Goal: Obtain resource: Obtain resource

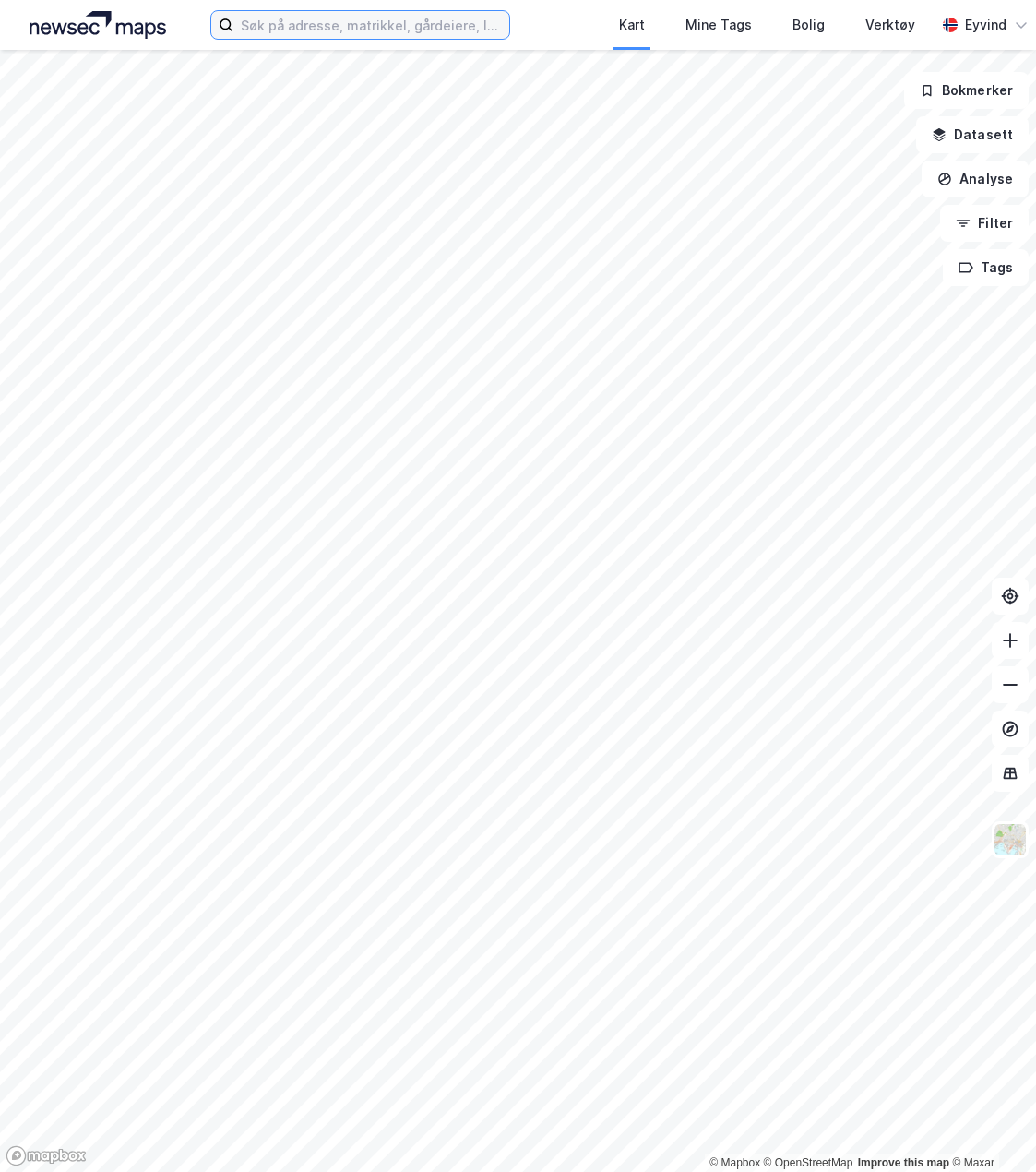
click at [432, 25] on input at bounding box center [370, 25] width 276 height 28
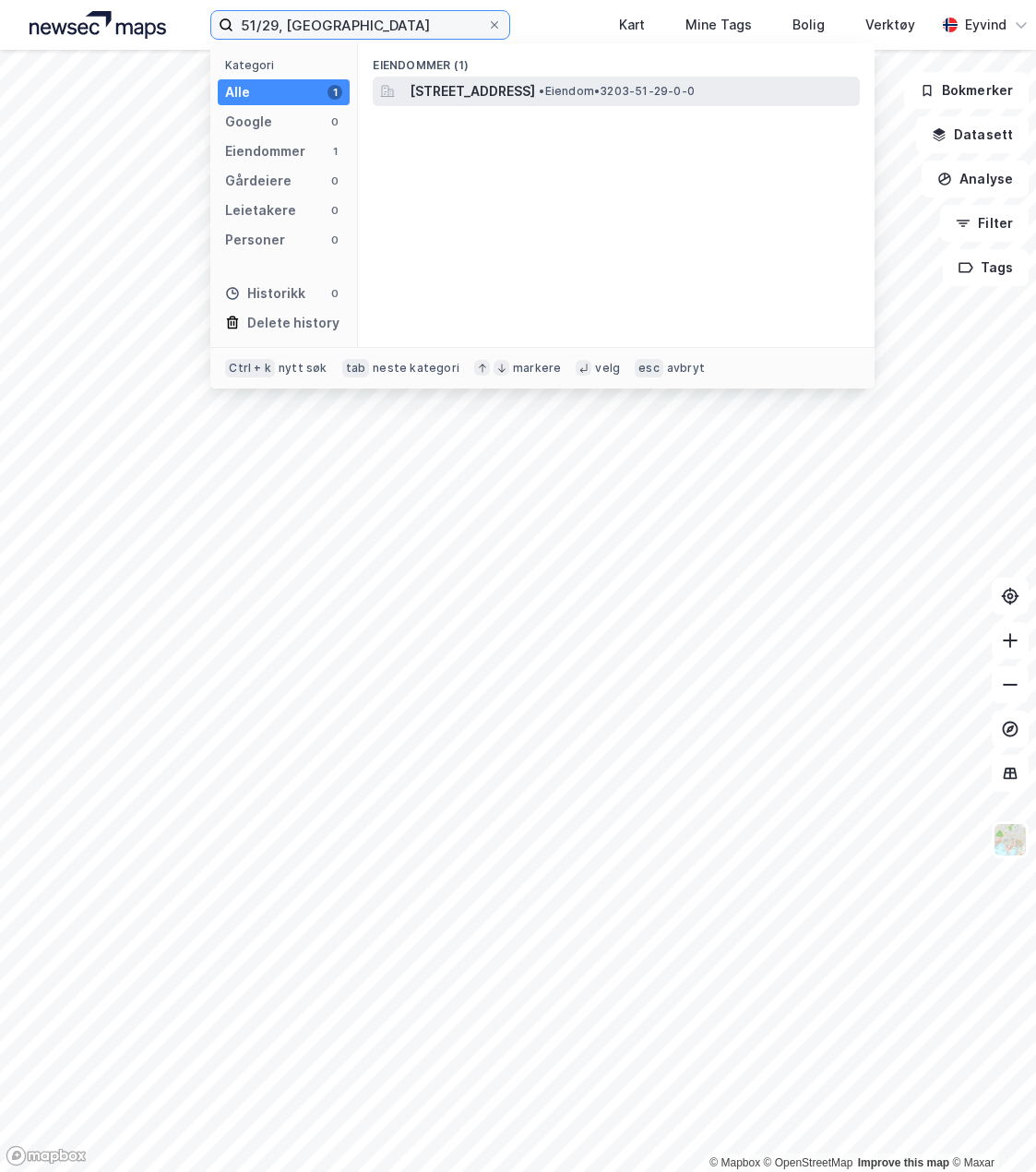
type input "51/29, [GEOGRAPHIC_DATA]"
click at [524, 100] on span "[STREET_ADDRESS]" at bounding box center [472, 91] width 125 height 22
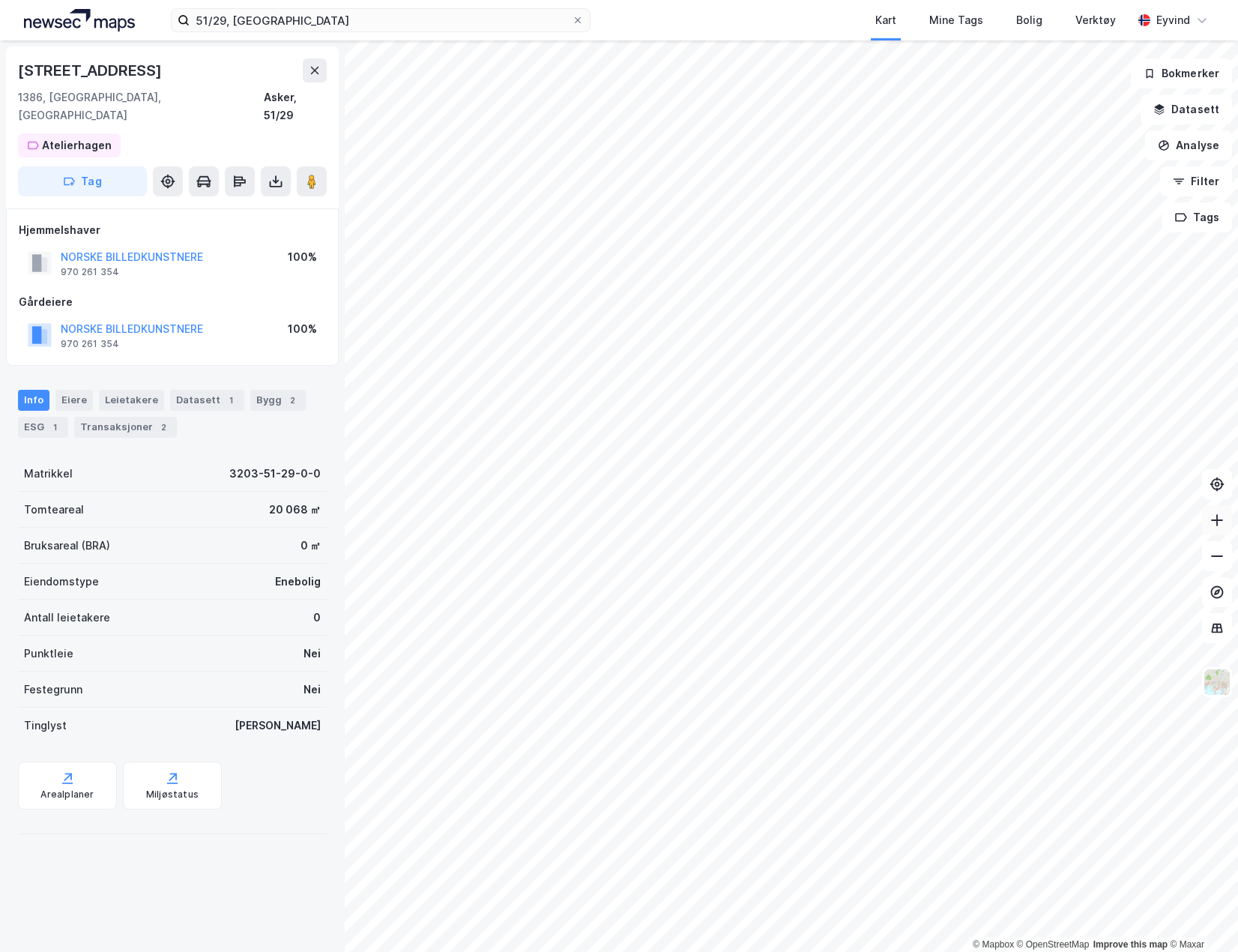
click at [933, 454] on icon at bounding box center [1217, 520] width 15 height 15
click at [287, 167] on button at bounding box center [276, 182] width 30 height 30
click at [269, 199] on div "Last ned grunnbok" at bounding box center [211, 211] width 160 height 24
